Goal: Task Accomplishment & Management: Manage account settings

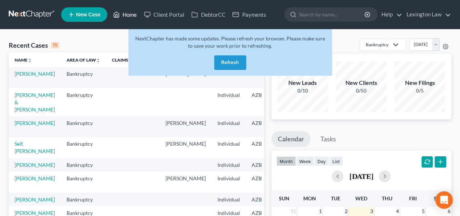
click at [129, 15] on link "Home" at bounding box center [125, 14] width 31 height 13
click at [228, 64] on button "Refresh" at bounding box center [230, 62] width 32 height 15
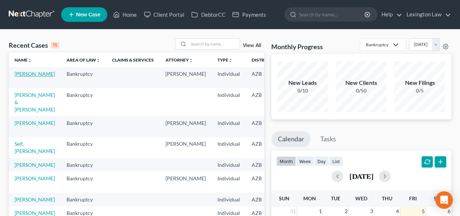
click at [25, 77] on link "[PERSON_NAME]" at bounding box center [35, 74] width 40 height 6
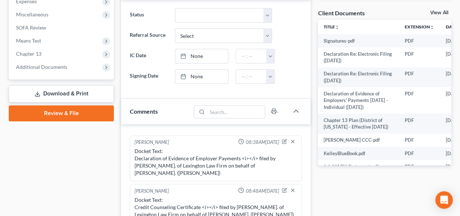
scroll to position [267, 0]
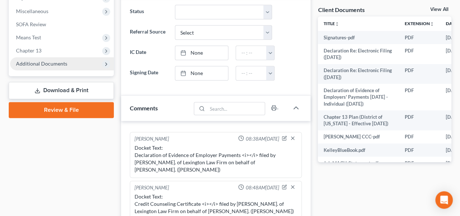
click at [67, 63] on span "Additional Documents" at bounding box center [62, 63] width 104 height 13
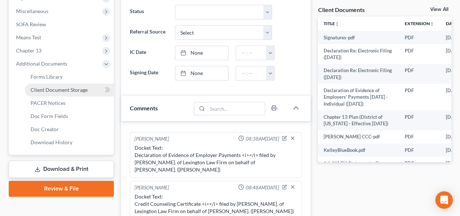
click at [67, 90] on span "Client Document Storage" at bounding box center [59, 90] width 57 height 6
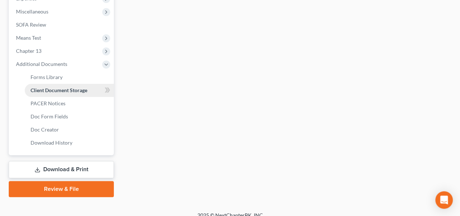
scroll to position [169, 0]
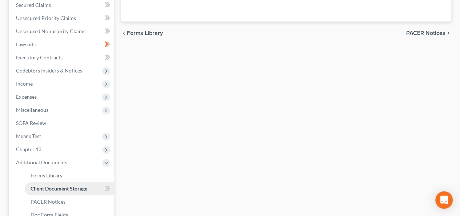
select select "14"
select select "9"
select select "18"
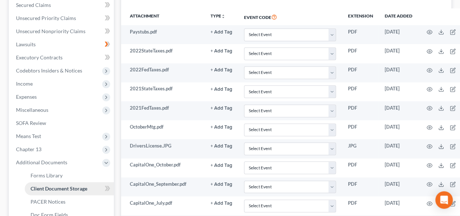
scroll to position [0, 0]
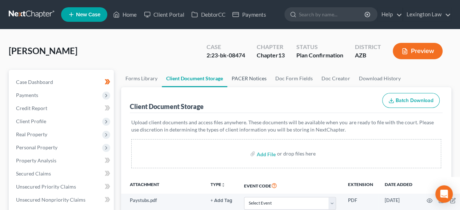
click at [252, 73] on link "PACER Notices" at bounding box center [249, 78] width 44 height 17
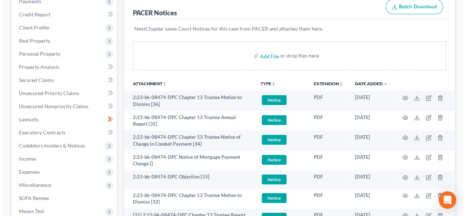
scroll to position [96, 0]
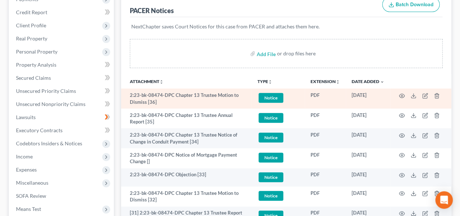
click at [271, 98] on span "Notice" at bounding box center [271, 98] width 25 height 10
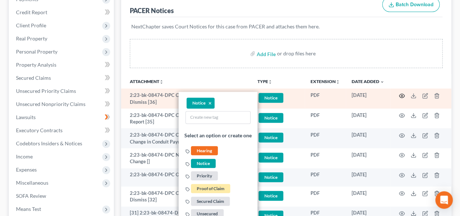
click at [402, 96] on icon "button" at bounding box center [402, 96] width 6 height 6
